Goal: Task Accomplishment & Management: Manage account settings

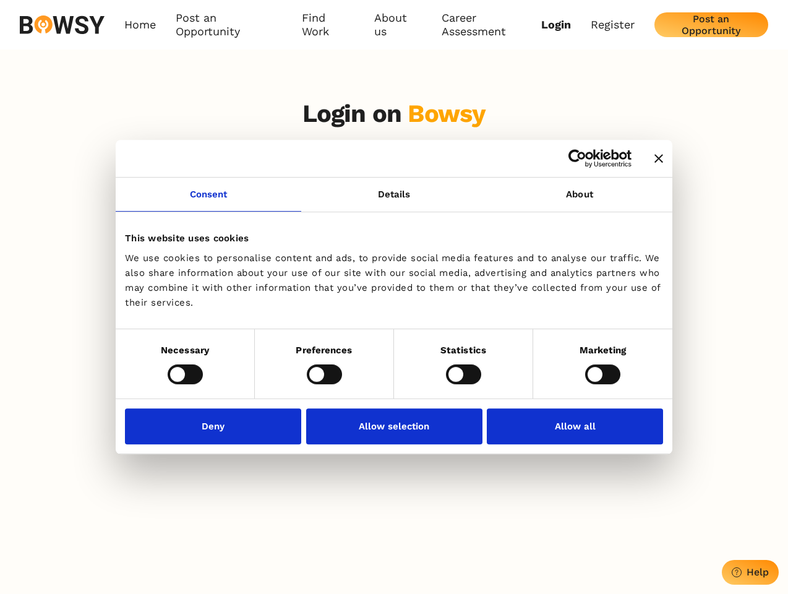
click at [654, 159] on icon "Close banner" at bounding box center [658, 158] width 9 height 9
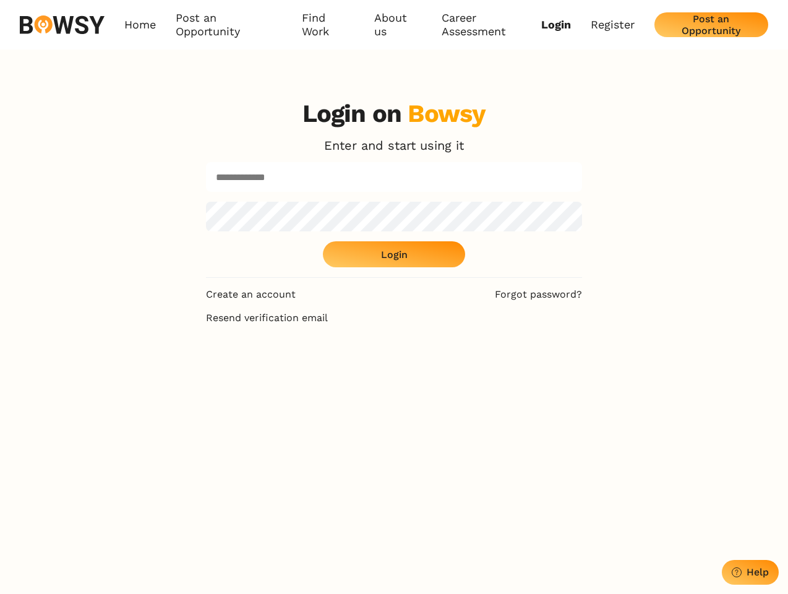
click at [208, 202] on link "Consent" at bounding box center [209, 194] width 186 height 34
click at [579, 202] on div "Login on Bowsy Enter and start using it Login" at bounding box center [394, 188] width 376 height 179
click at [185, 373] on div "Login on Bowsy Enter and start using it Login Create an account Forgot password…" at bounding box center [394, 386] width 788 height 594
click at [324, 373] on div "Login on Bowsy Enter and start using it Login Create an account Forgot password…" at bounding box center [394, 386] width 396 height 594
click at [463, 373] on div "Login on Bowsy Enter and start using it Login Create an account Forgot password…" at bounding box center [394, 386] width 396 height 594
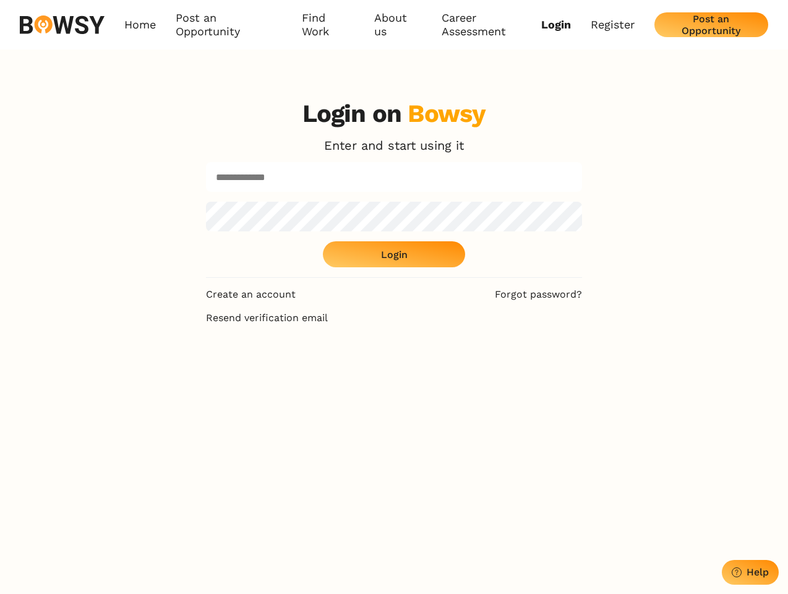
click at [602, 373] on div "Login on Bowsy Enter and start using it Login Create an account Forgot password…" at bounding box center [394, 386] width 788 height 594
click at [216, 425] on div "Login on Bowsy Enter and start using it Login Create an account Forgot password…" at bounding box center [394, 386] width 396 height 594
click at [394, 425] on div "Login on Bowsy Enter and start using it Login Create an account Forgot password…" at bounding box center [394, 386] width 396 height 594
